Goal: Find contact information: Find contact information

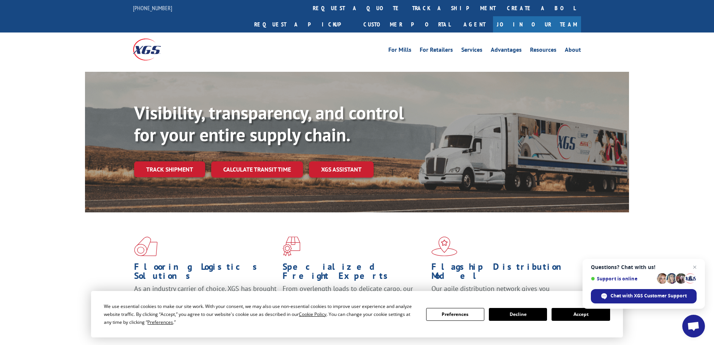
click at [48, 109] on div "Visibility, transparency, and control for your entire supply chain. Track shipm…" at bounding box center [357, 149] width 714 height 155
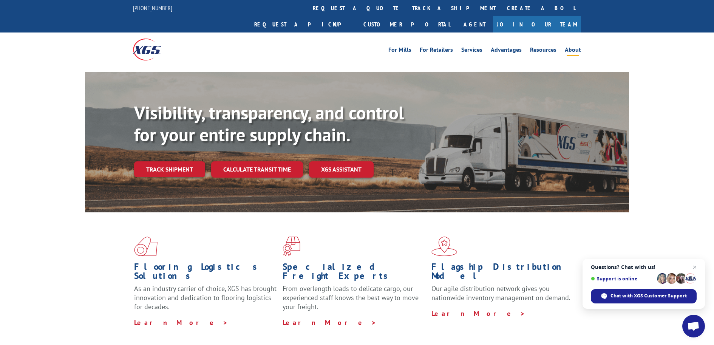
click at [571, 47] on link "About" at bounding box center [572, 51] width 16 height 8
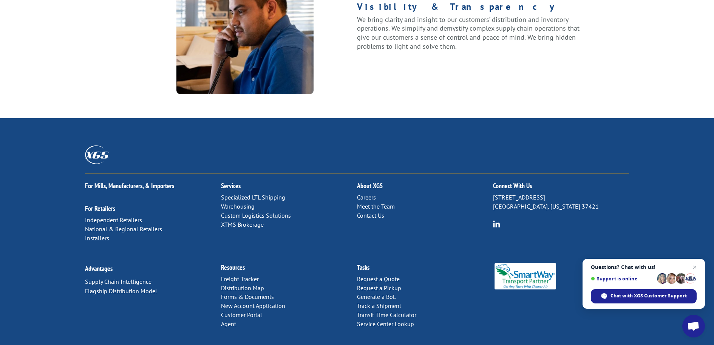
scroll to position [971, 0]
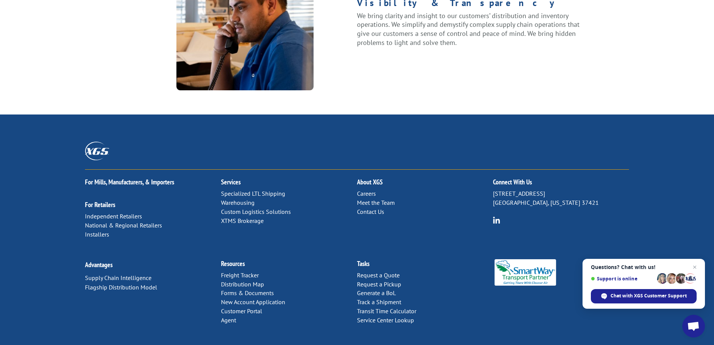
click at [362, 208] on link "Contact Us" at bounding box center [370, 212] width 27 height 8
click at [259, 114] on div "For Mills, Manufacturers, & Importers For Retailers Independent Retailers Natio…" at bounding box center [357, 231] width 714 height 234
